Goal: Obtain resource: Obtain resource

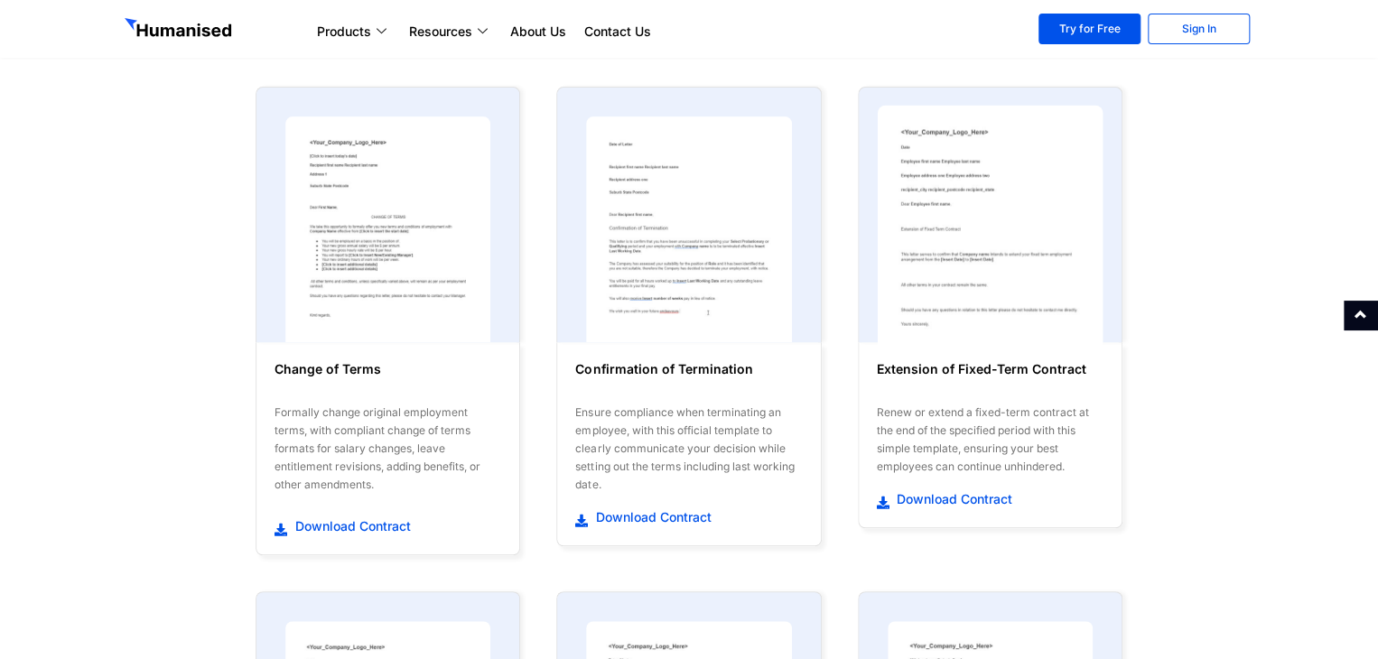
scroll to position [271, 0]
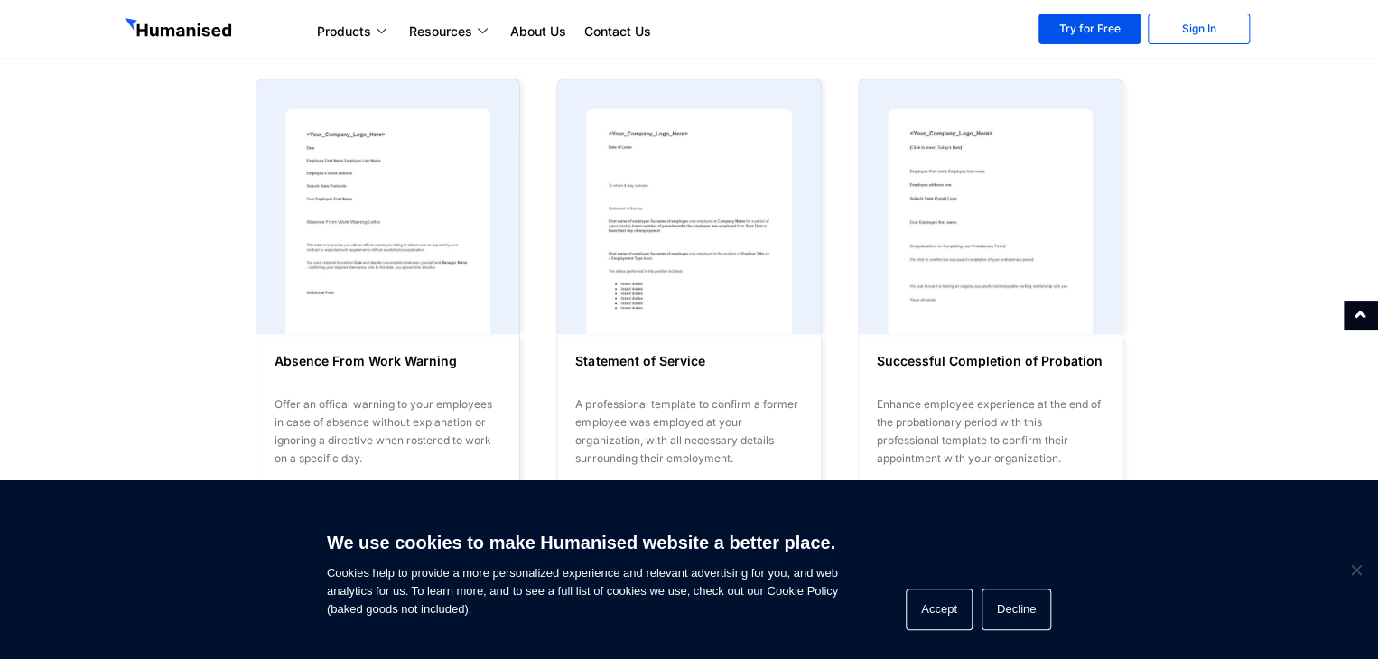
scroll to position [813, 0]
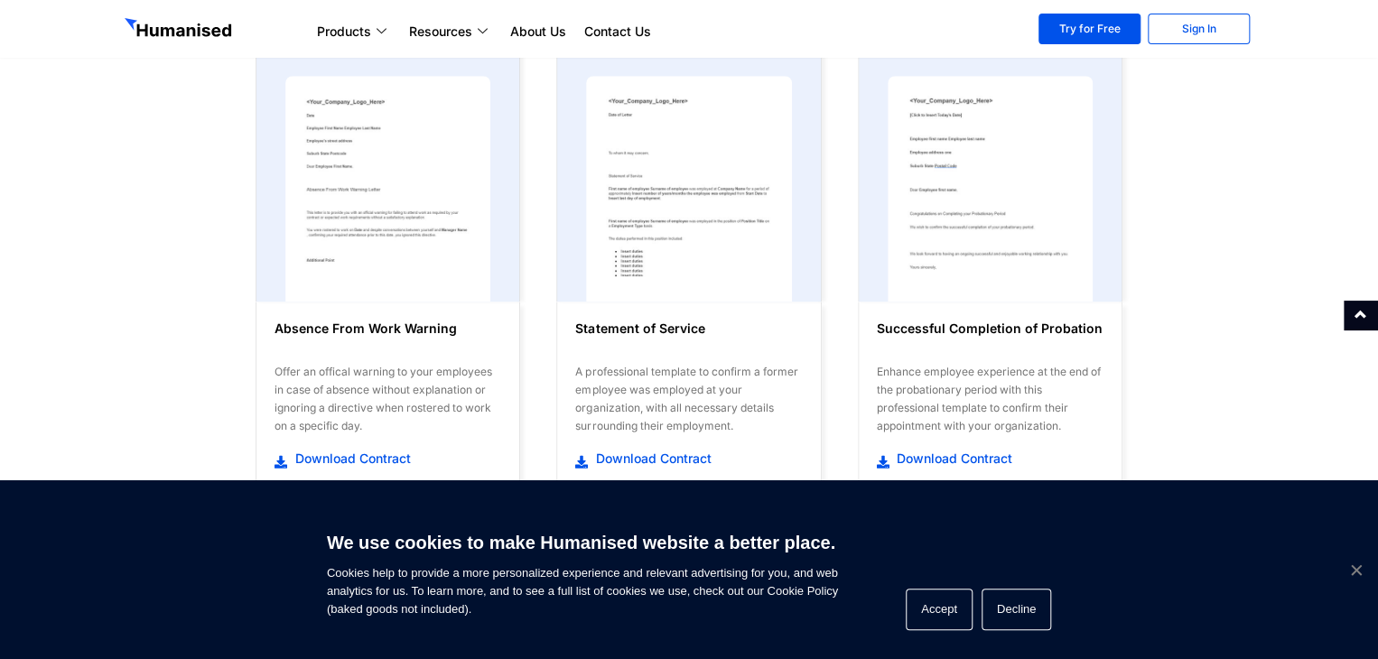
click at [1362, 573] on span "Cookie Notice" at bounding box center [1355, 570] width 18 height 18
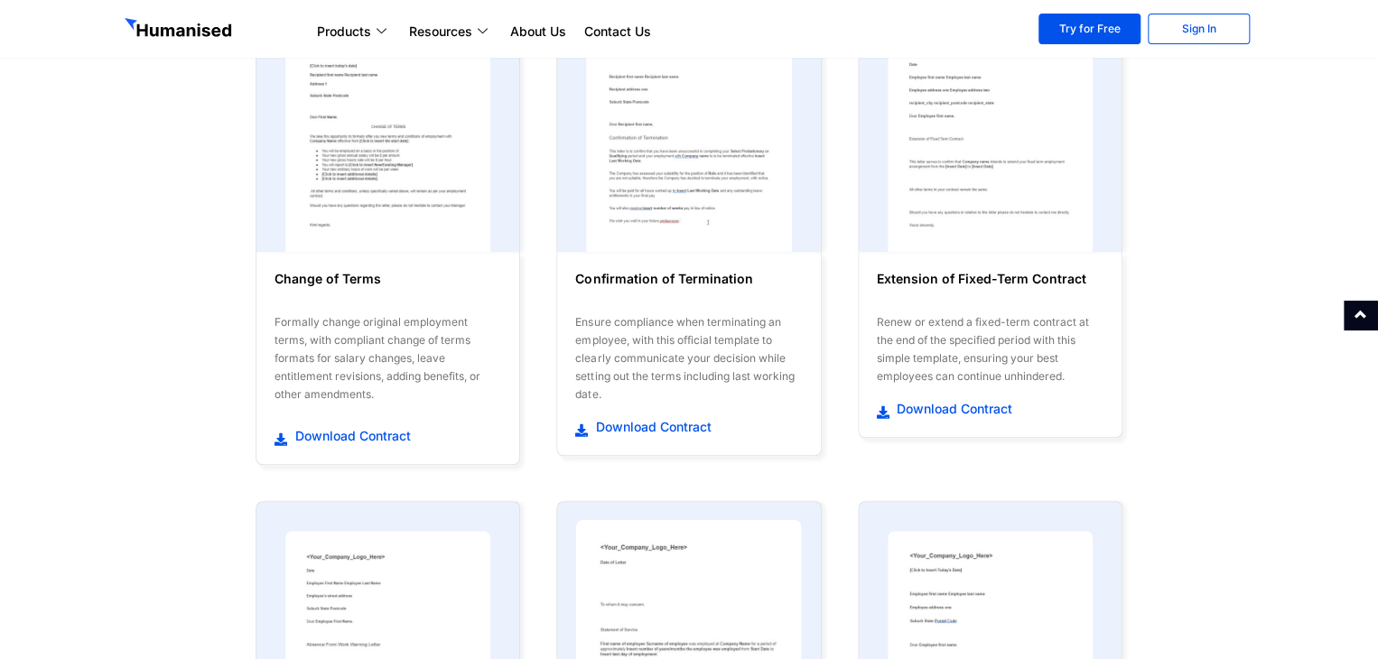
scroll to position [0, 0]
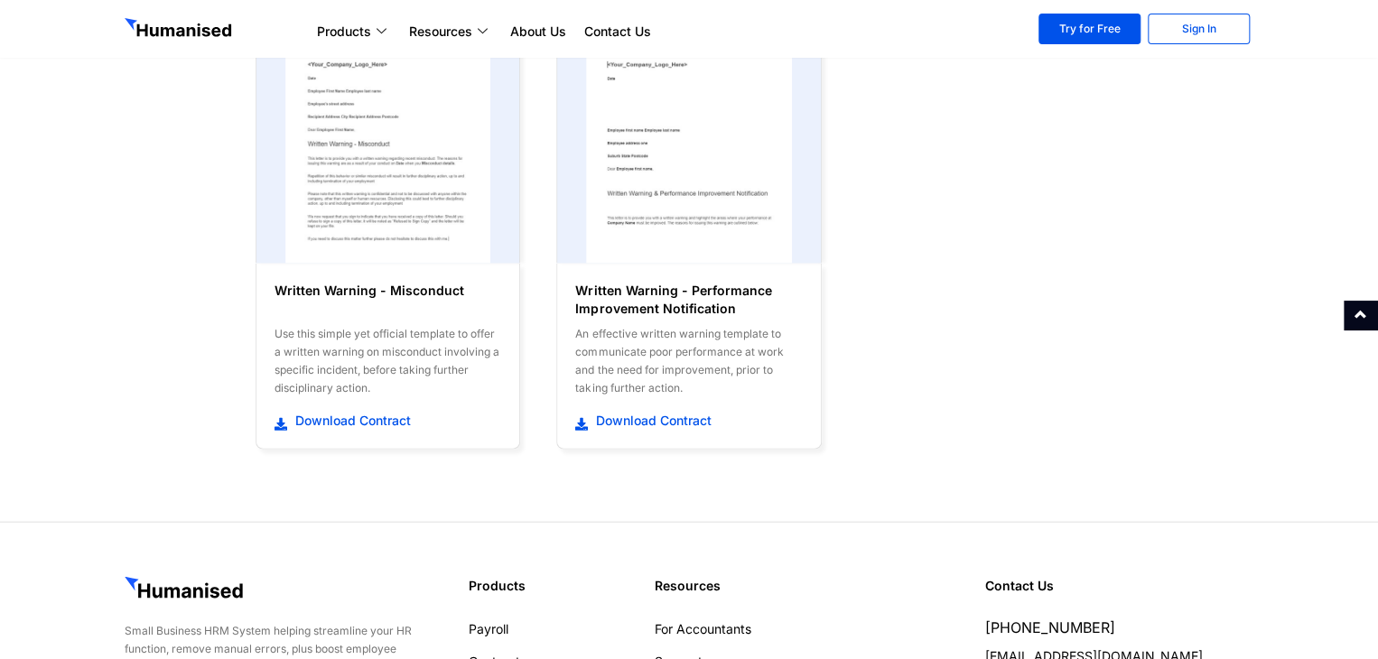
scroll to position [2006, 0]
